Goal: Transaction & Acquisition: Subscribe to service/newsletter

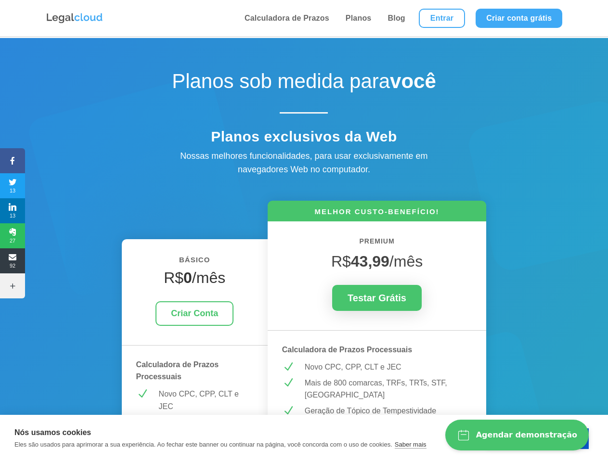
click at [13, 161] on icon at bounding box center [12, 161] width 25 height 8
click at [13, 186] on span "13" at bounding box center [12, 185] width 25 height 15
click at [13, 211] on span "13" at bounding box center [12, 210] width 25 height 15
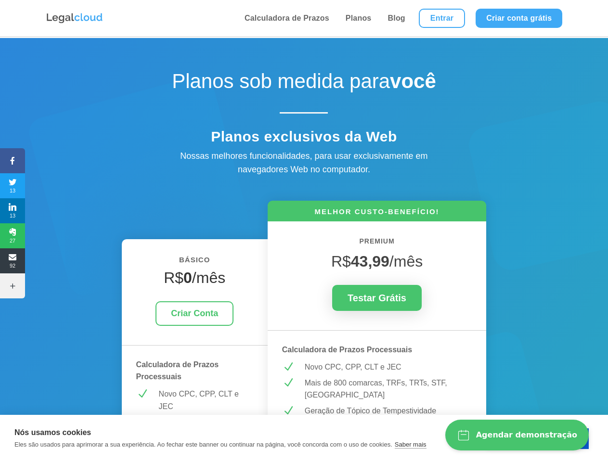
click at [13, 236] on span "27" at bounding box center [12, 235] width 25 height 15
click at [13, 261] on span "92" at bounding box center [12, 260] width 25 height 15
click at [13, 286] on icon at bounding box center [12, 286] width 25 height 8
